Goal: Transaction & Acquisition: Purchase product/service

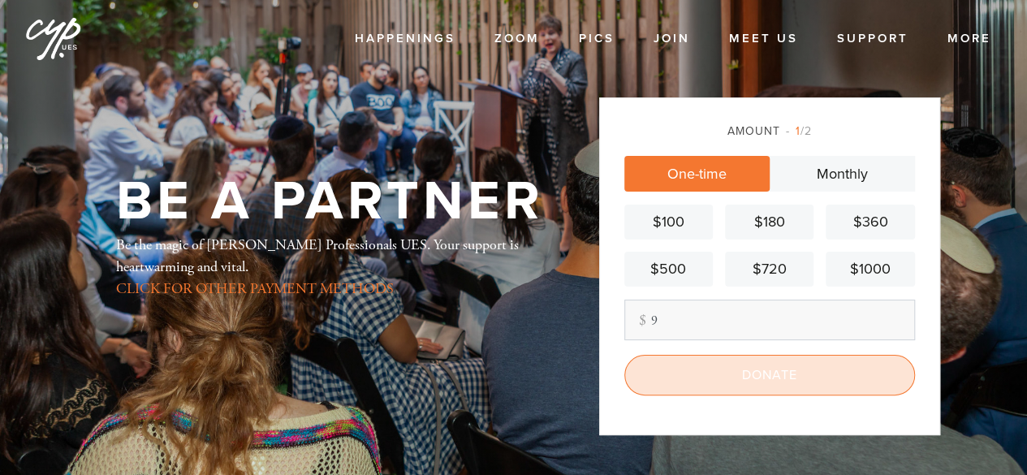
type input "9"
click at [745, 368] on input "Donate" at bounding box center [769, 375] width 291 height 41
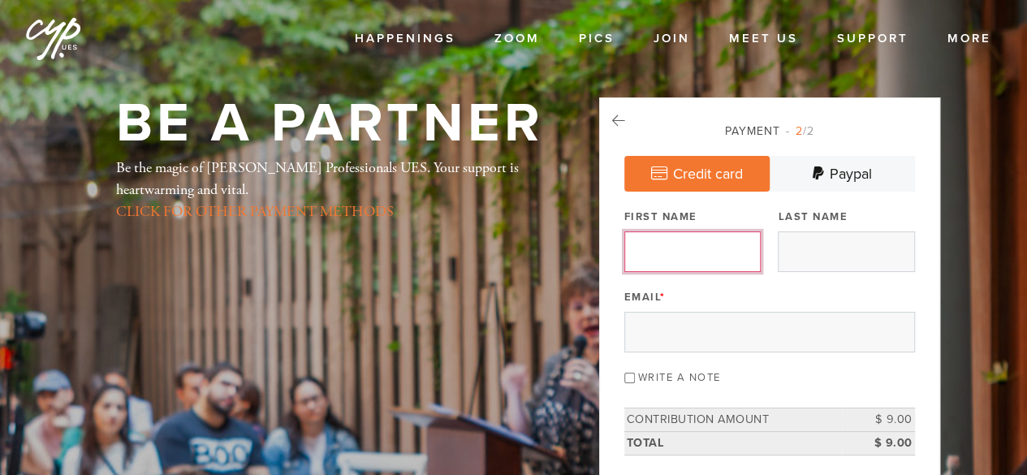
click at [695, 261] on input "First Name" at bounding box center [692, 251] width 136 height 41
type input "[PERSON_NAME]"
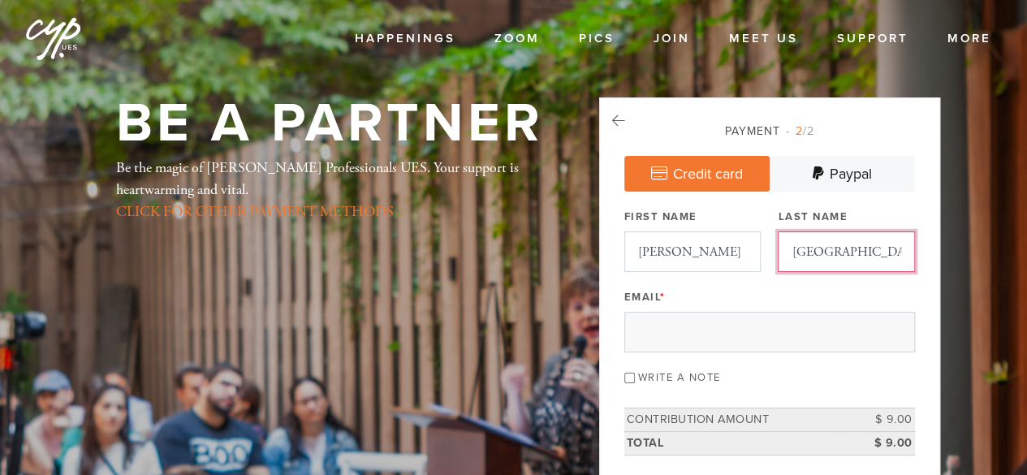
type input "[GEOGRAPHIC_DATA]"
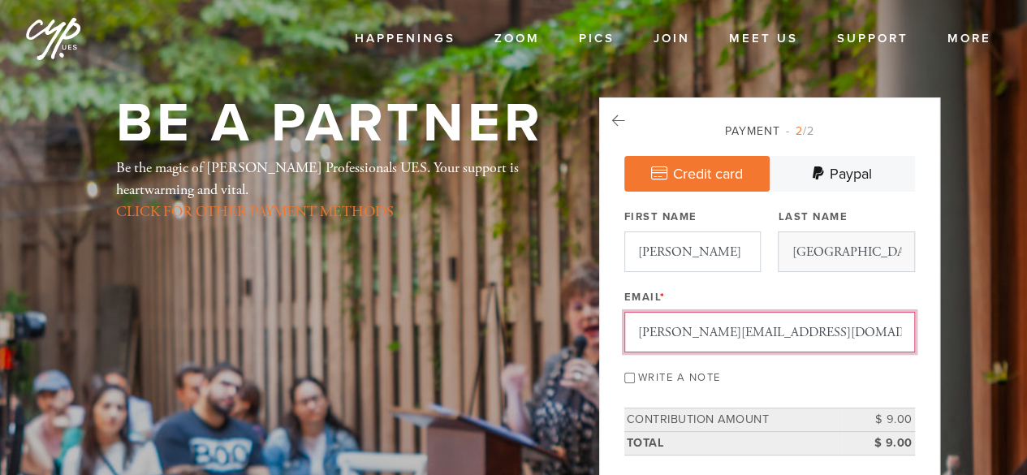
type input "[PERSON_NAME][EMAIL_ADDRESS][DOMAIN_NAME]"
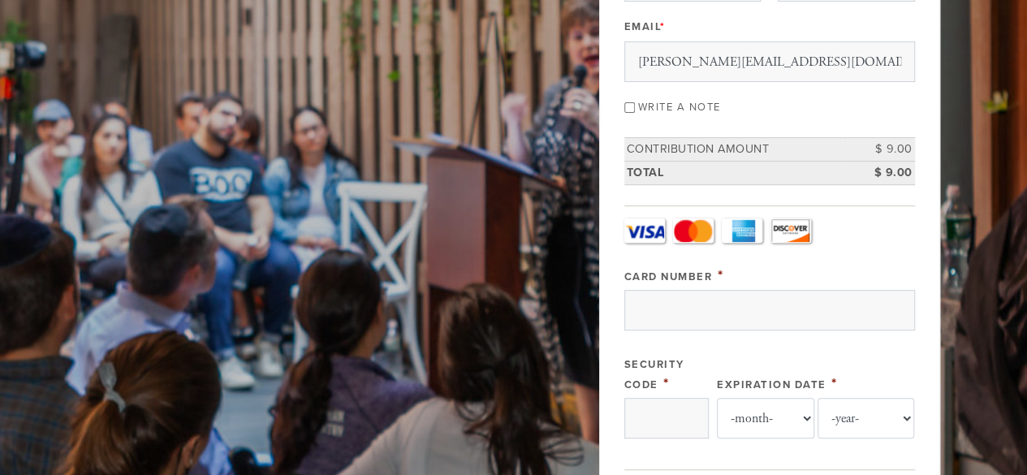
click at [629, 97] on div "Write a note" at bounding box center [769, 106] width 291 height 22
click at [626, 106] on input "Write a note" at bounding box center [629, 107] width 11 height 11
checkbox input "true"
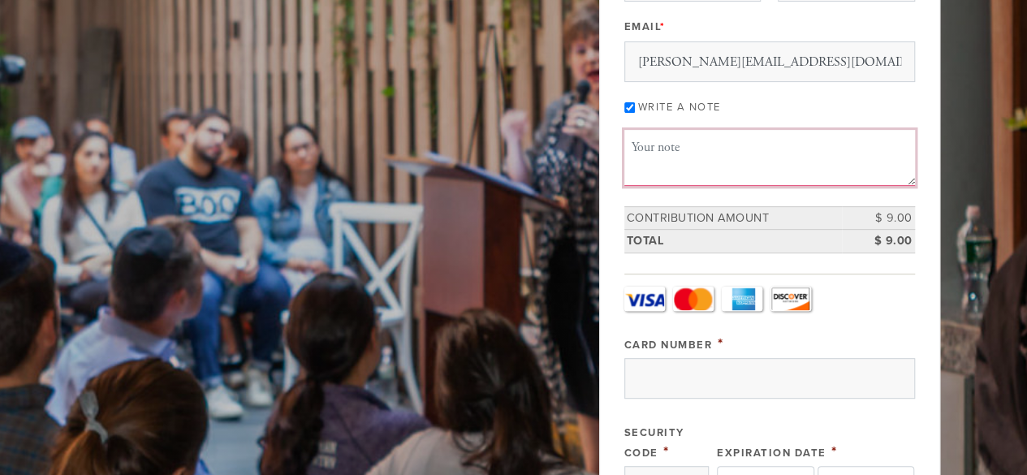
click at [689, 140] on textarea "Message or dedication" at bounding box center [769, 157] width 291 height 55
paste textarea "Refuah for [PERSON_NAME] bas [PERSON_NAME] (mother), [PERSON_NAME] ([PERSON_NAM…"
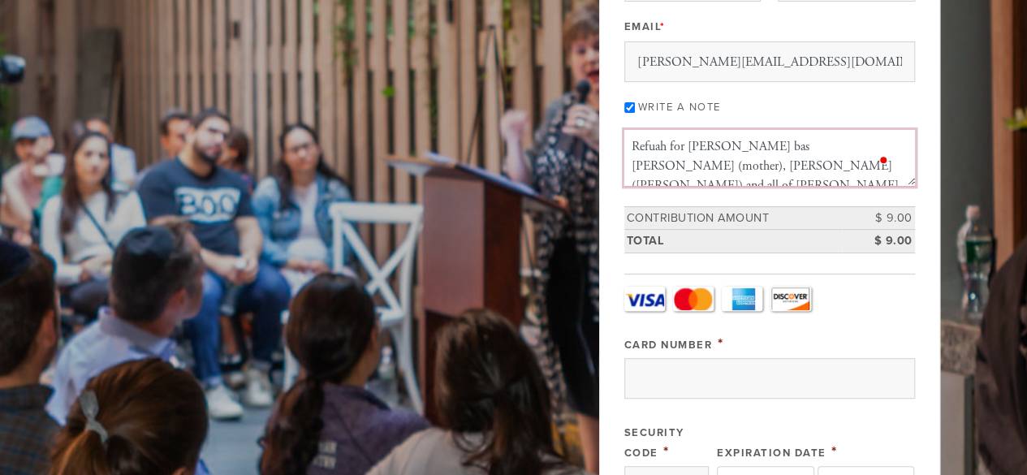
scroll to position [0, 0]
click at [631, 145] on textarea "Refuah for [PERSON_NAME] bas [PERSON_NAME] (mother), [PERSON_NAME] ([PERSON_NAM…" at bounding box center [769, 157] width 291 height 55
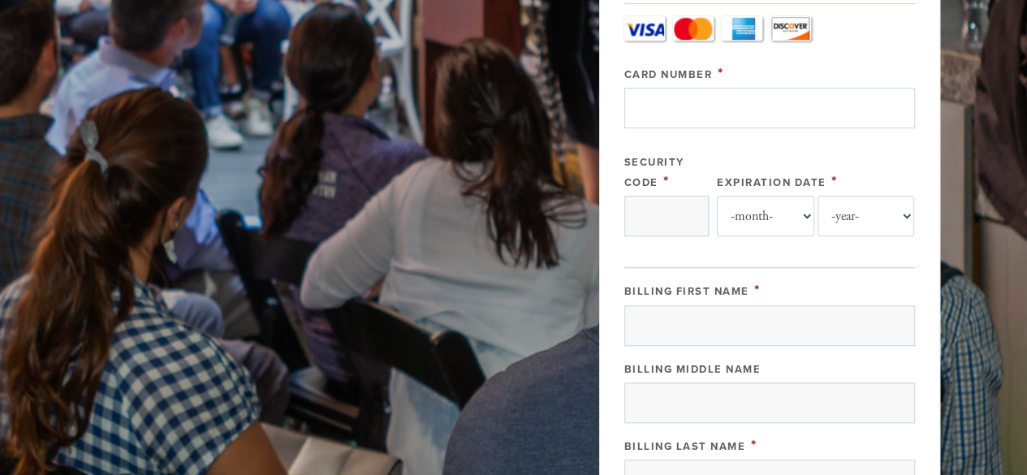
type textarea "Am [PERSON_NAME]! Refuah for [PERSON_NAME] bas [PERSON_NAME] (mother), [PERSON_…"
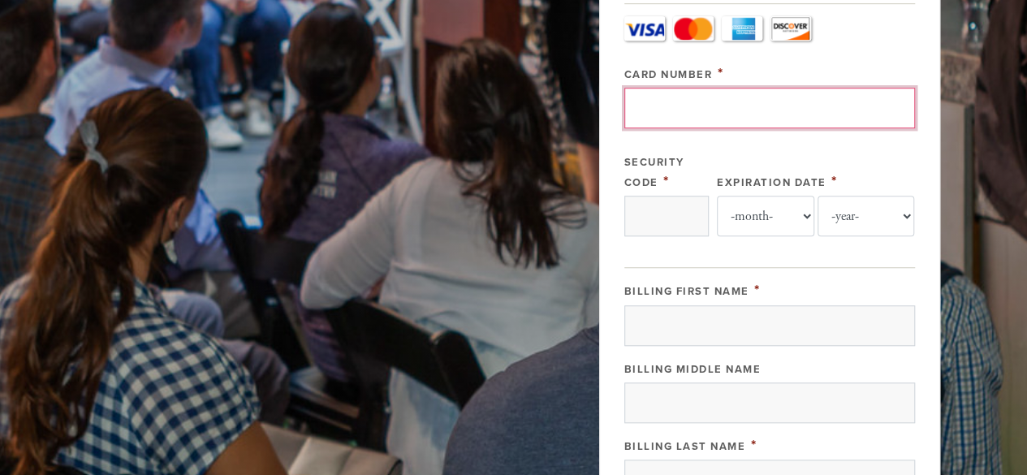
click at [735, 102] on input "Card Number" at bounding box center [769, 108] width 291 height 41
type input "[CREDIT_CARD_NUMBER]"
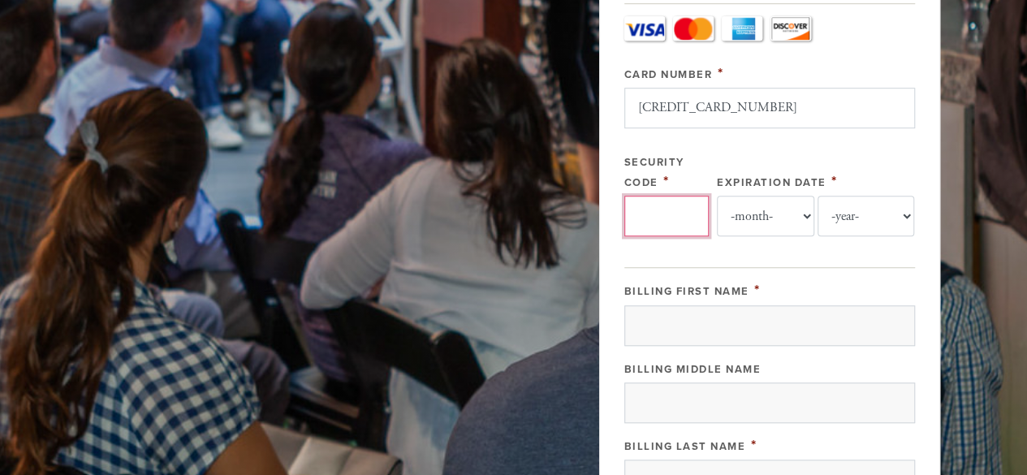
type input "293"
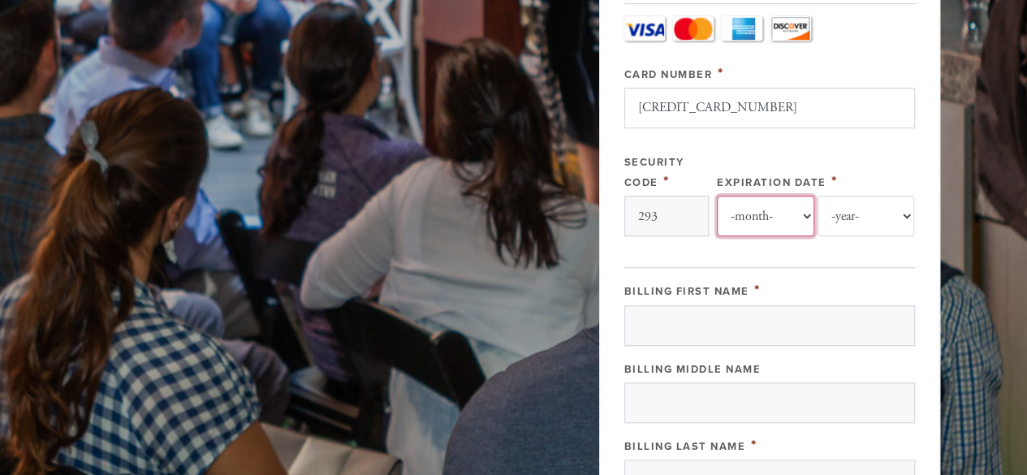
select select "10"
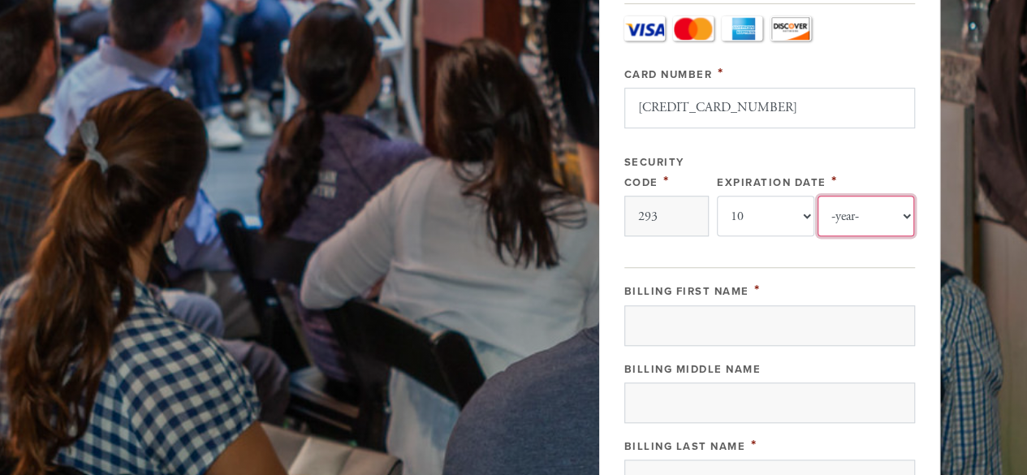
select select "2029"
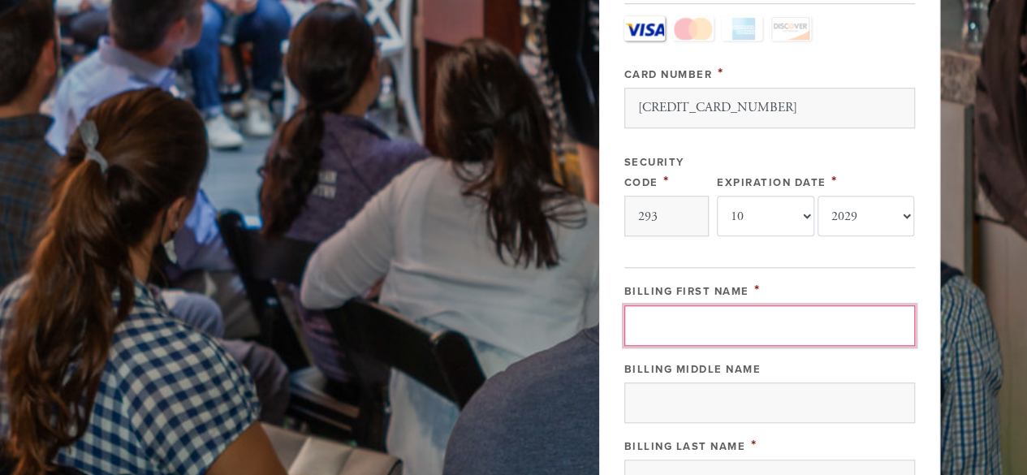
click at [695, 322] on input "Billing First Name" at bounding box center [769, 325] width 291 height 41
type input "[PERSON_NAME]"
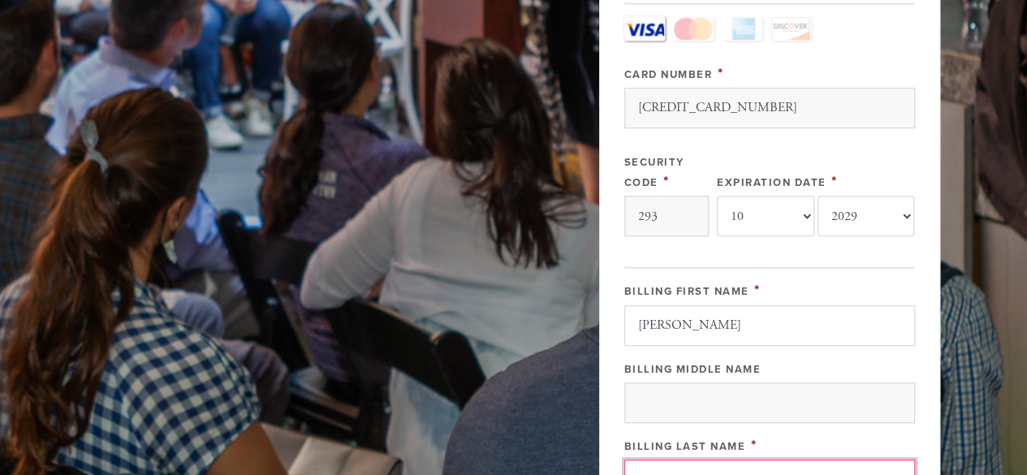
scroll to position [558, 0]
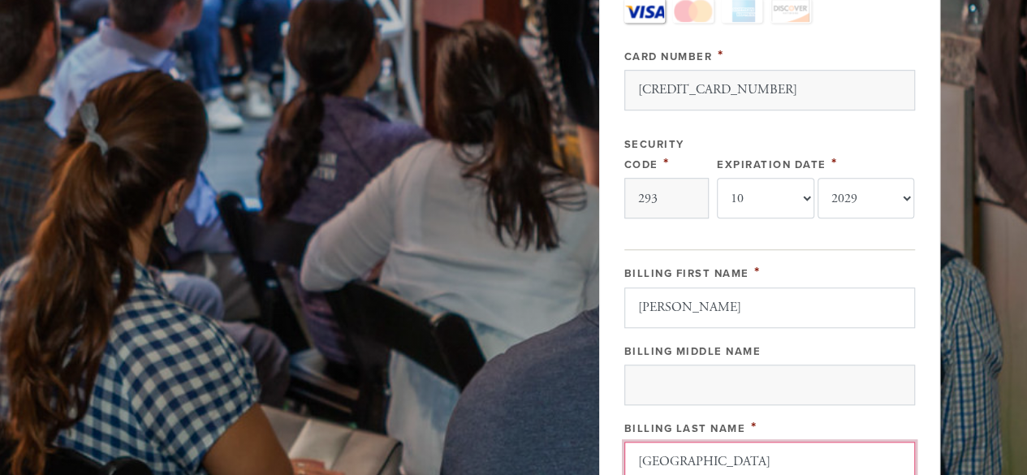
type input "[GEOGRAPHIC_DATA]"
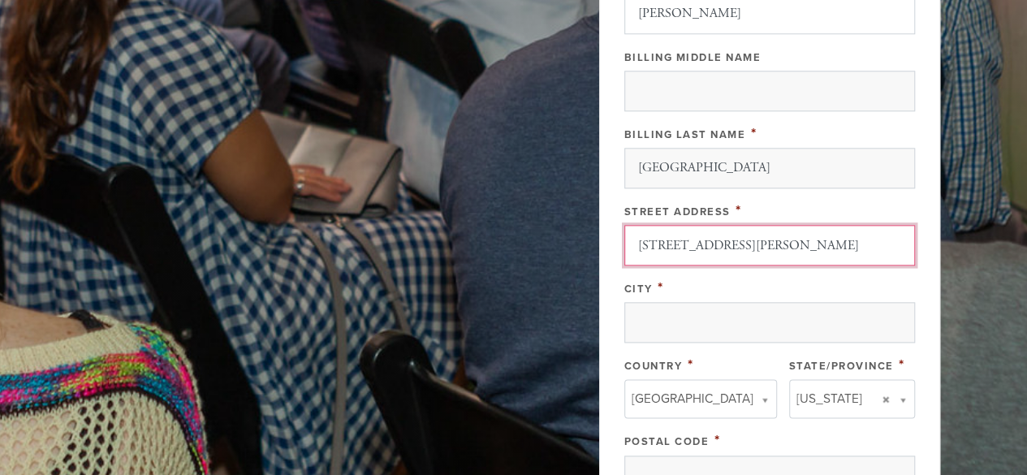
type input "[STREET_ADDRESS][PERSON_NAME]"
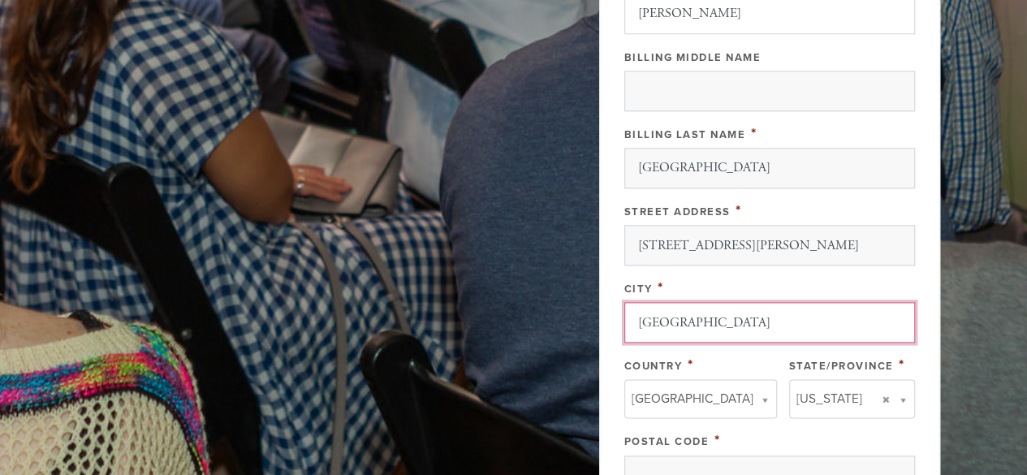
type input "[GEOGRAPHIC_DATA]"
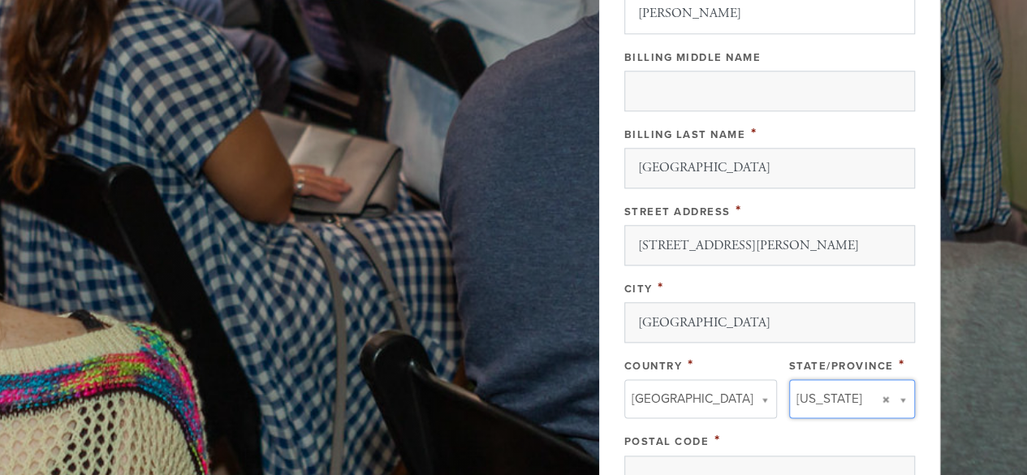
type input "N"
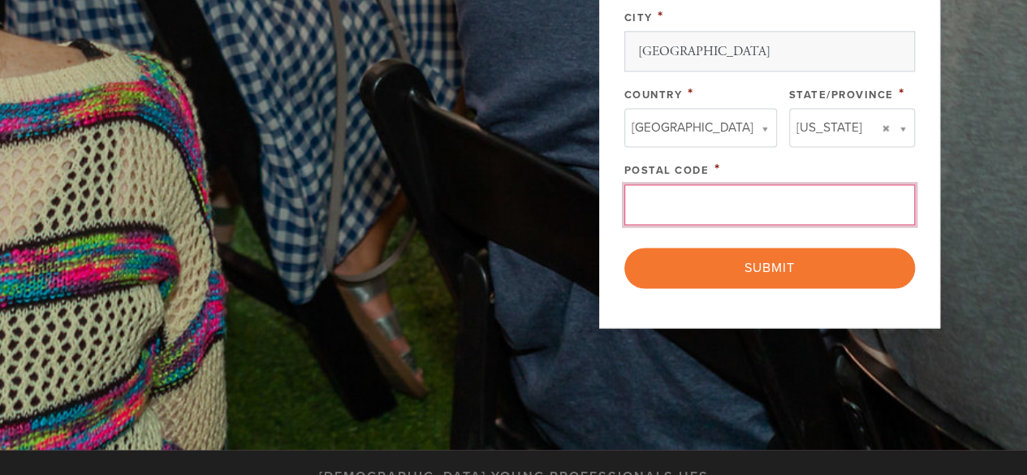
click at [756, 184] on input "Postal Code" at bounding box center [769, 204] width 291 height 41
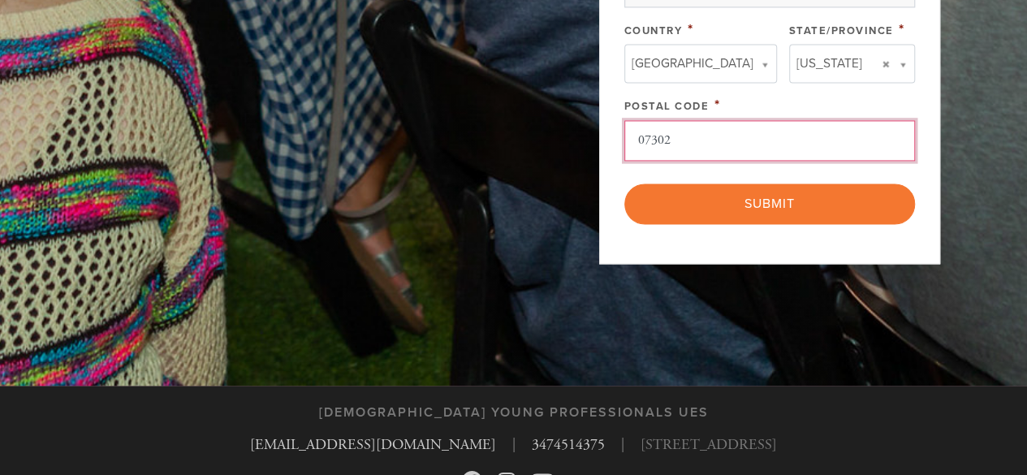
scroll to position [1193, 0]
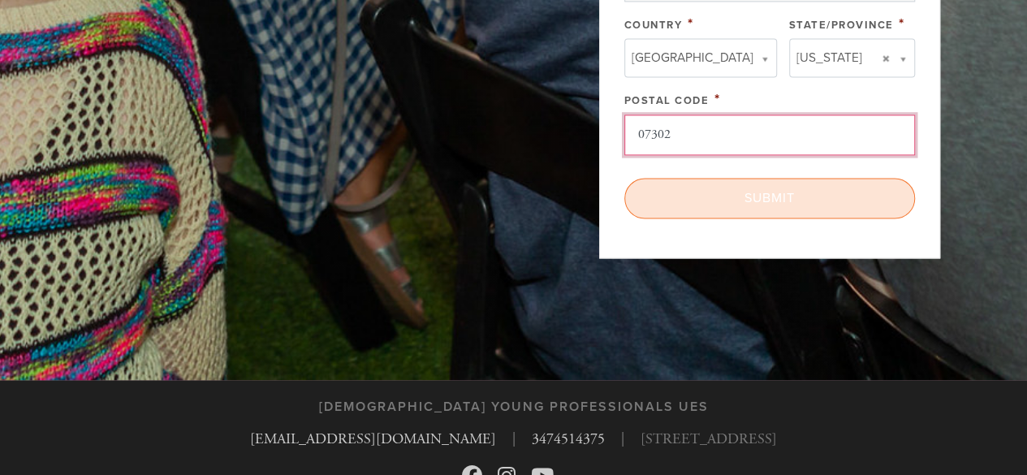
type input "07302"
click at [795, 187] on input "Submit" at bounding box center [769, 198] width 291 height 41
